Goal: Check status: Check status

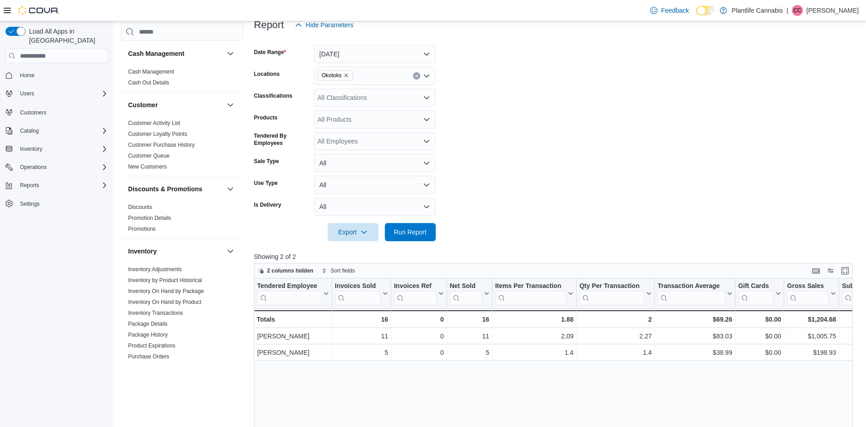
scroll to position [379, 0]
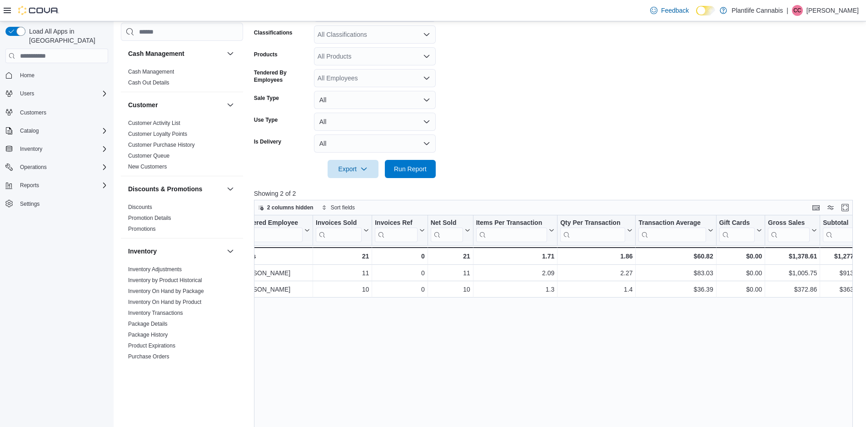
scroll to position [0, 22]
